Goal: Information Seeking & Learning: Learn about a topic

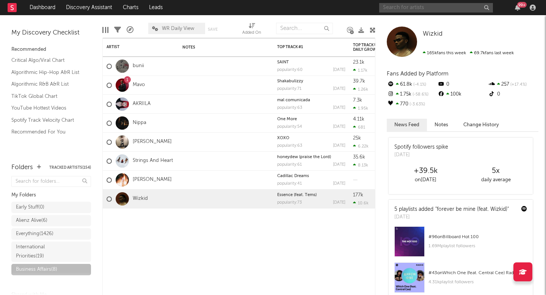
click at [413, 7] on input "text" at bounding box center [436, 7] width 114 height 9
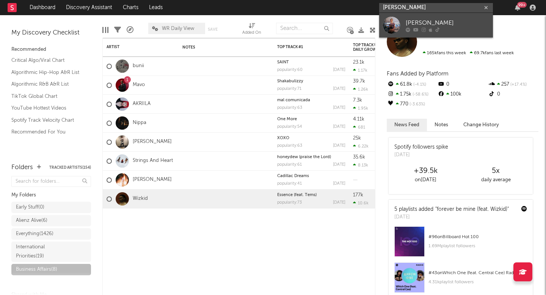
type input "[PERSON_NAME]"
click at [423, 21] on div "[PERSON_NAME]" at bounding box center [447, 22] width 83 height 9
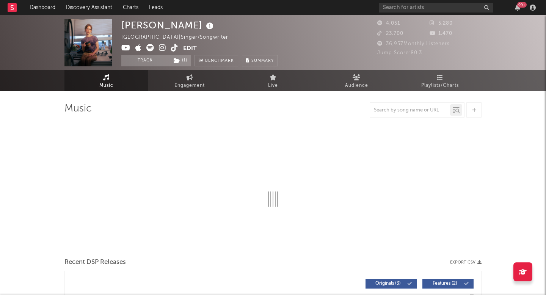
select select "1w"
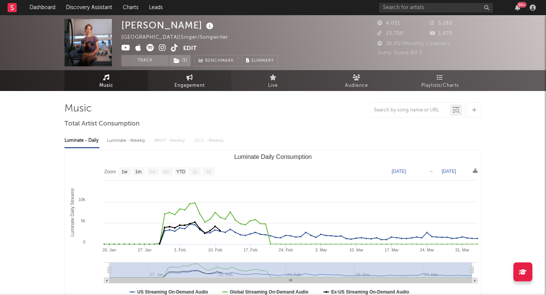
click at [170, 74] on link "Engagement" at bounding box center [189, 80] width 83 height 21
select select "1w"
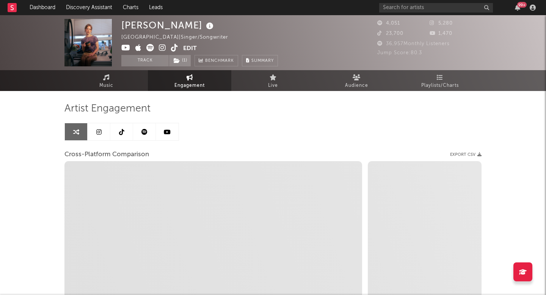
click at [162, 46] on icon at bounding box center [162, 48] width 7 height 8
select select "1m"
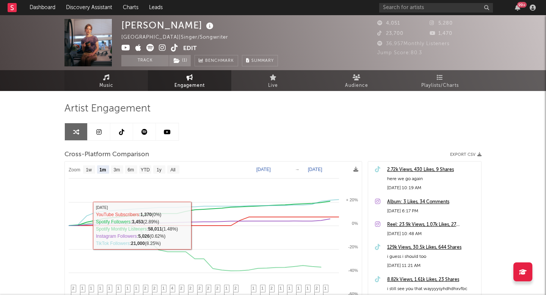
click at [108, 81] on span "Music" at bounding box center [106, 85] width 14 height 9
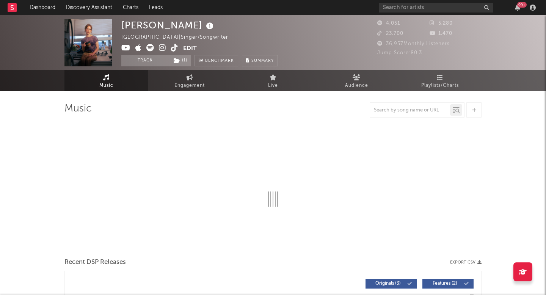
select select "1w"
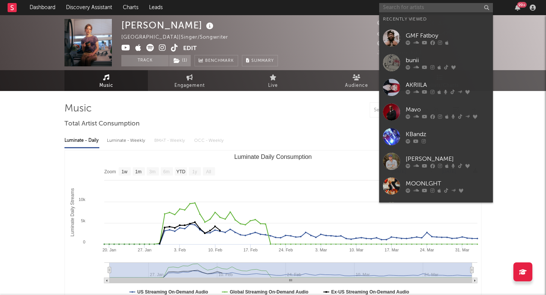
click at [418, 6] on input "text" at bounding box center [436, 7] width 114 height 9
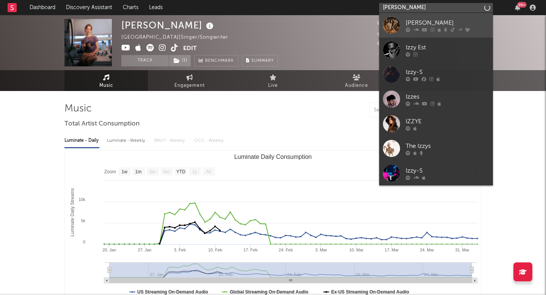
type input "izzy escobar"
click at [445, 29] on icon at bounding box center [445, 29] width 3 height 5
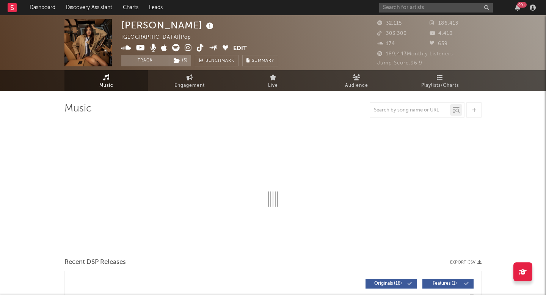
select select "6m"
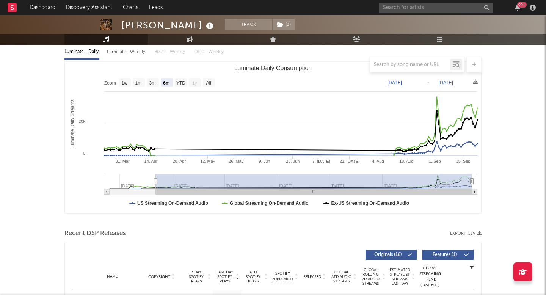
scroll to position [82, 0]
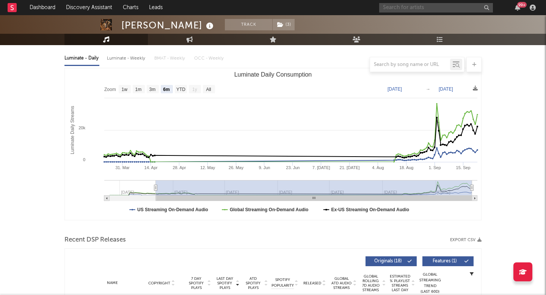
click at [415, 8] on input "text" at bounding box center [436, 7] width 114 height 9
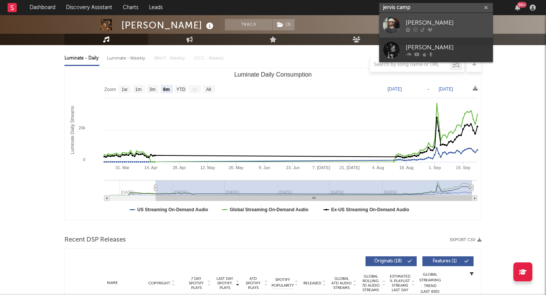
type input "jervis camp"
click at [430, 21] on div "Jervis Campbell" at bounding box center [447, 22] width 83 height 9
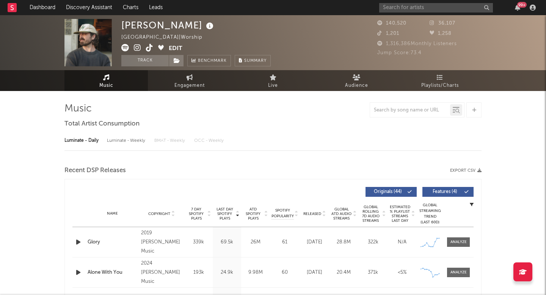
select select "6m"
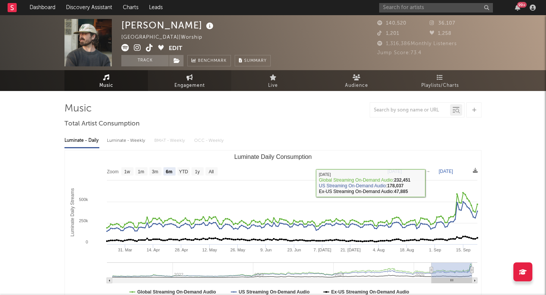
click at [204, 82] on span "Engagement" at bounding box center [190, 85] width 30 height 9
select select "1w"
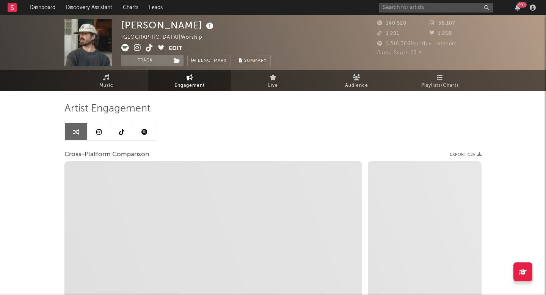
select select "1m"
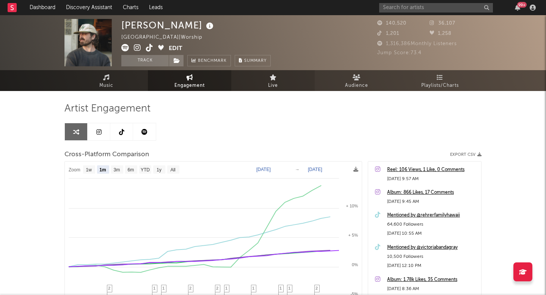
click at [268, 80] on link "Live" at bounding box center [272, 80] width 83 height 21
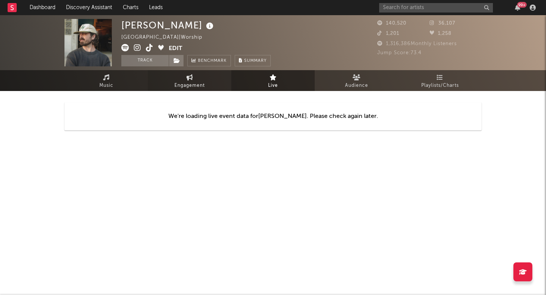
click at [203, 82] on span "Engagement" at bounding box center [190, 85] width 30 height 9
select select "1w"
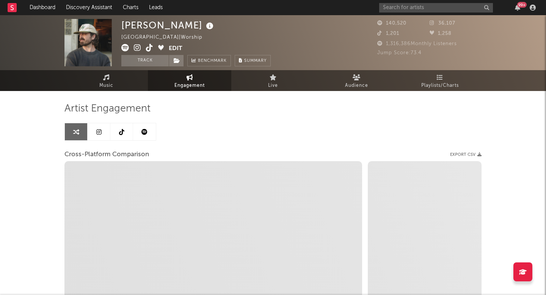
select select "1m"
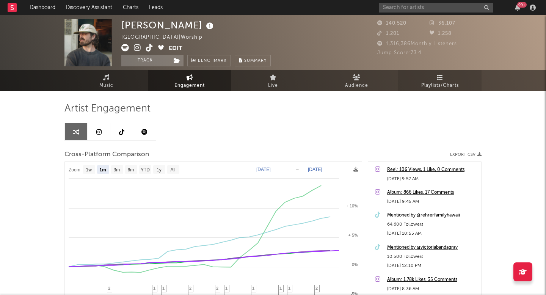
click at [429, 85] on span "Playlists/Charts" at bounding box center [440, 85] width 38 height 9
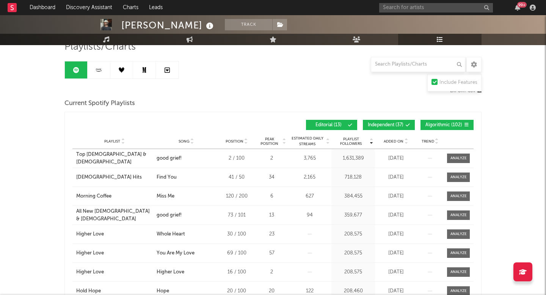
scroll to position [62, 0]
drag, startPoint x: 252, startPoint y: 162, endPoint x: 218, endPoint y: 160, distance: 34.2
click at [218, 160] on div "Playlist Top Christian & Gospel City Song good grief! Position 2 / 100 Peak Pos…" at bounding box center [272, 158] width 401 height 19
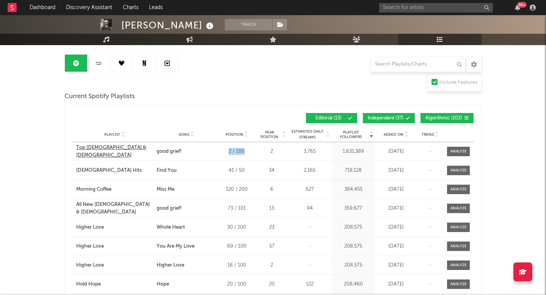
click at [123, 152] on div "Top Christian & Gospel" at bounding box center [114, 151] width 77 height 15
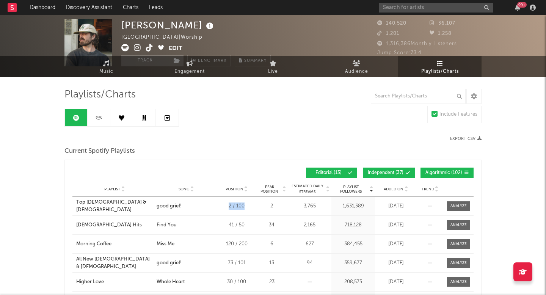
scroll to position [0, 0]
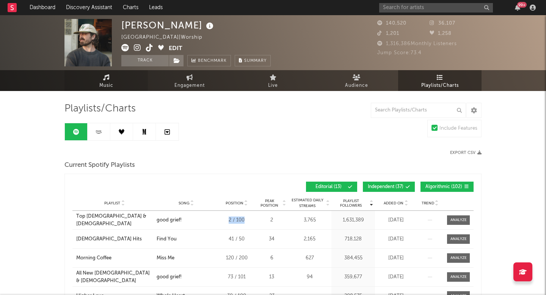
click at [101, 80] on link "Music" at bounding box center [105, 80] width 83 height 21
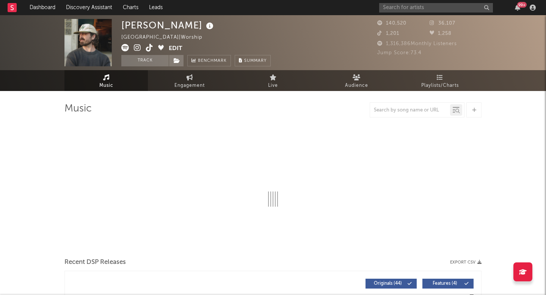
select select "6m"
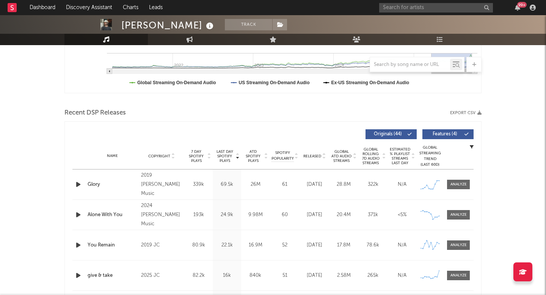
scroll to position [258, 0]
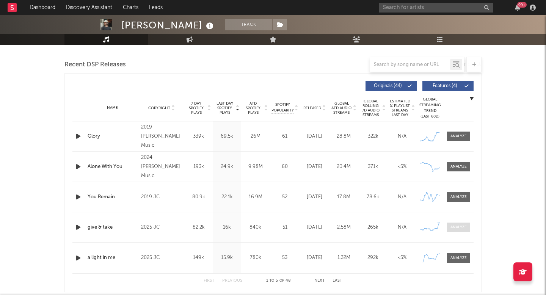
click at [462, 228] on div at bounding box center [459, 228] width 16 height 6
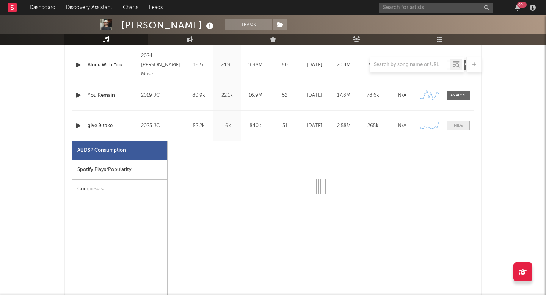
scroll to position [360, 0]
select select "1w"
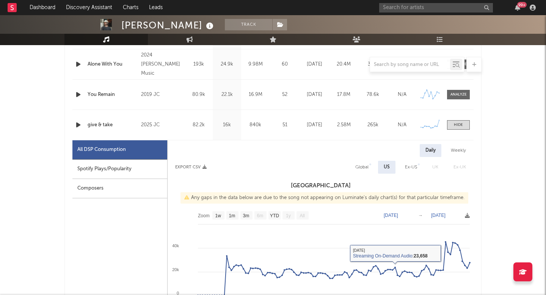
click at [367, 170] on div "Global" at bounding box center [361, 167] width 13 height 9
select select "1w"
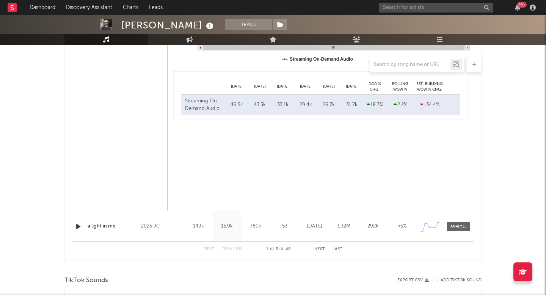
scroll to position [651, 0]
click at [464, 227] on div at bounding box center [459, 226] width 16 height 6
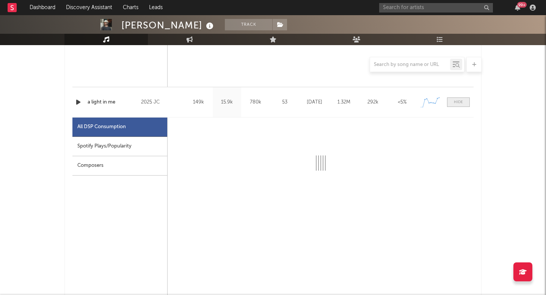
select select "1w"
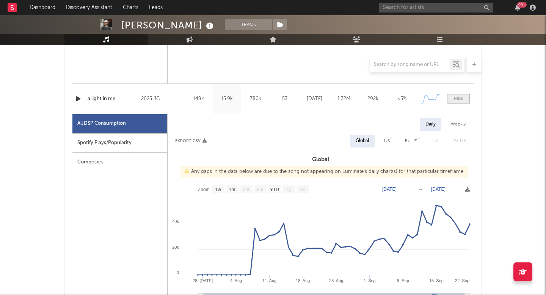
scroll to position [779, 0]
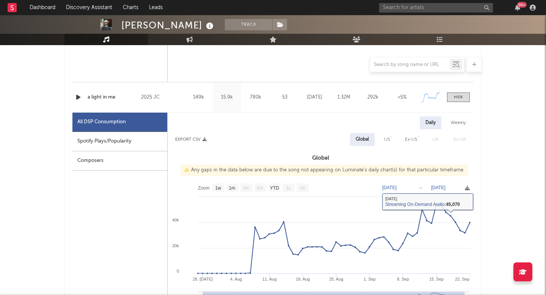
click at [384, 142] on div "US" at bounding box center [387, 139] width 17 height 13
select select "1w"
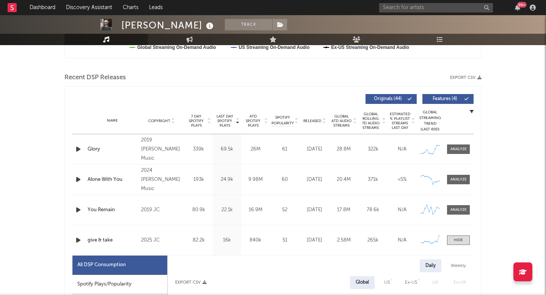
scroll to position [0, 0]
